Goal: Find specific page/section: Find specific page/section

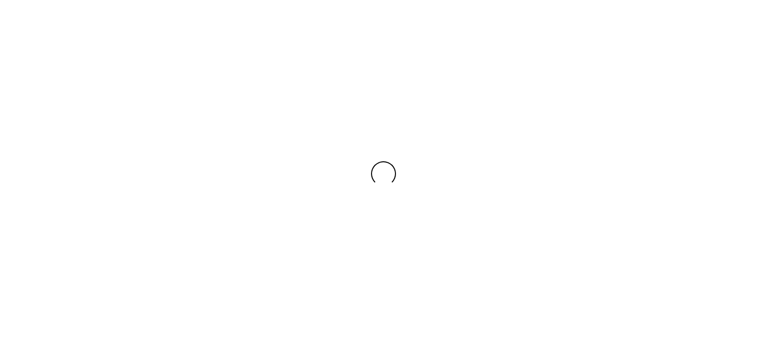
click at [417, 38] on div at bounding box center [383, 173] width 767 height 347
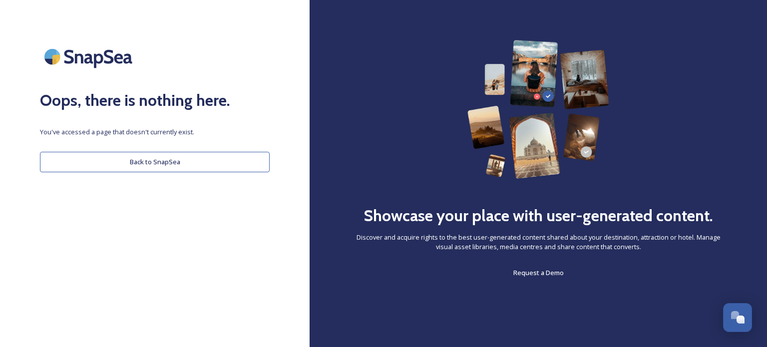
click at [162, 159] on button "Back to SnapSea" at bounding box center [155, 162] width 230 height 20
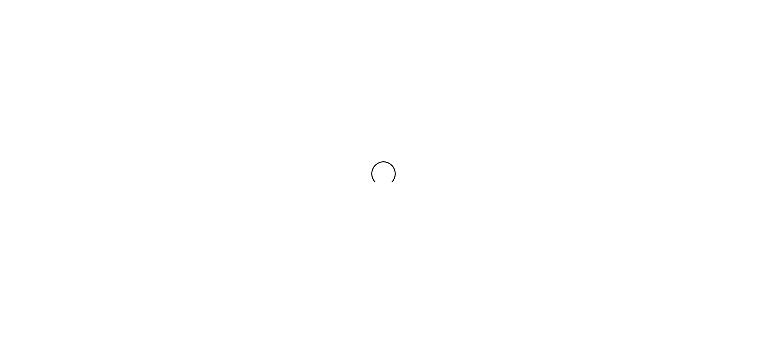
click at [144, 147] on div at bounding box center [383, 173] width 767 height 347
click at [655, 0] on div at bounding box center [383, 173] width 767 height 347
